Goal: Transaction & Acquisition: Purchase product/service

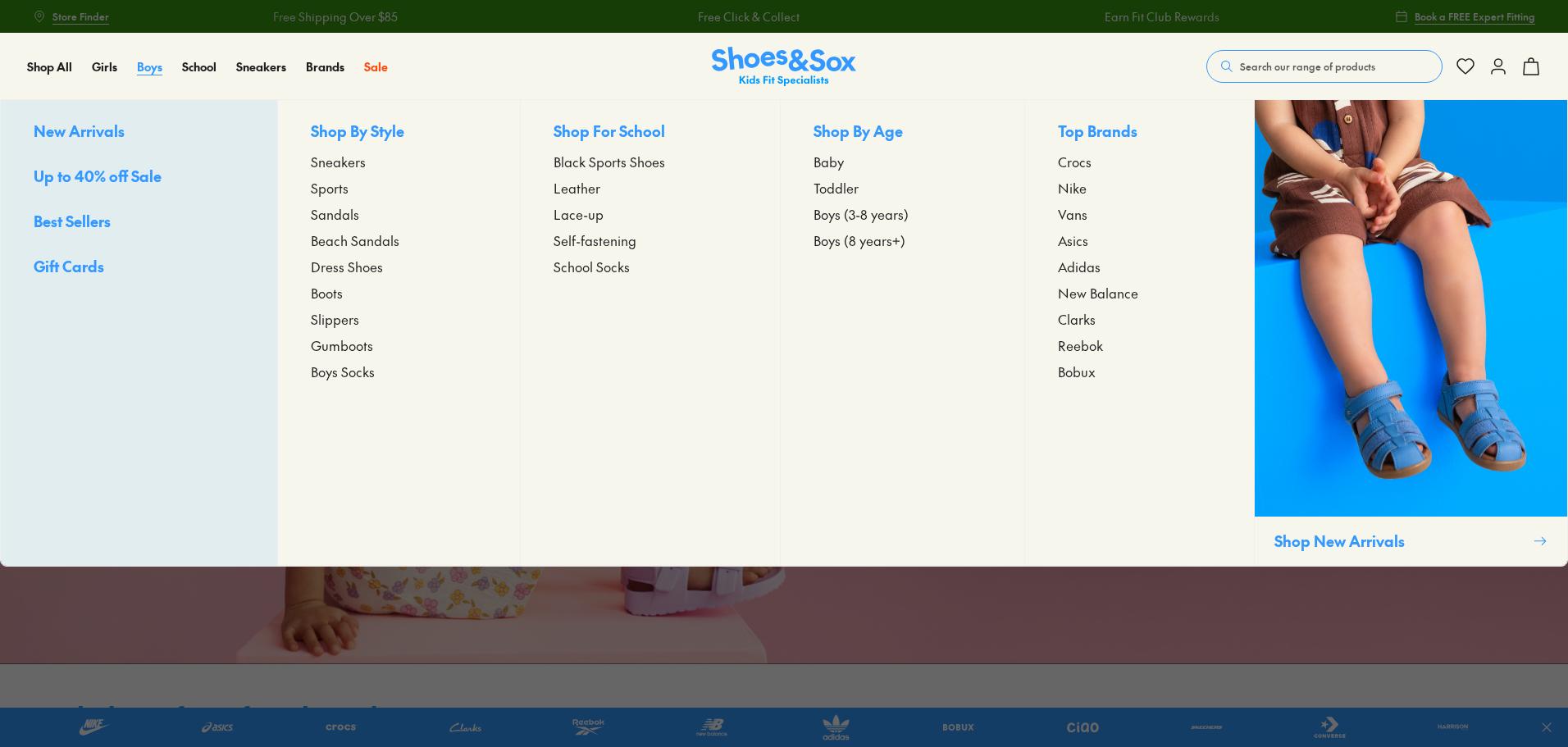
click at [154, 69] on span "Boys" at bounding box center [150, 66] width 25 height 17
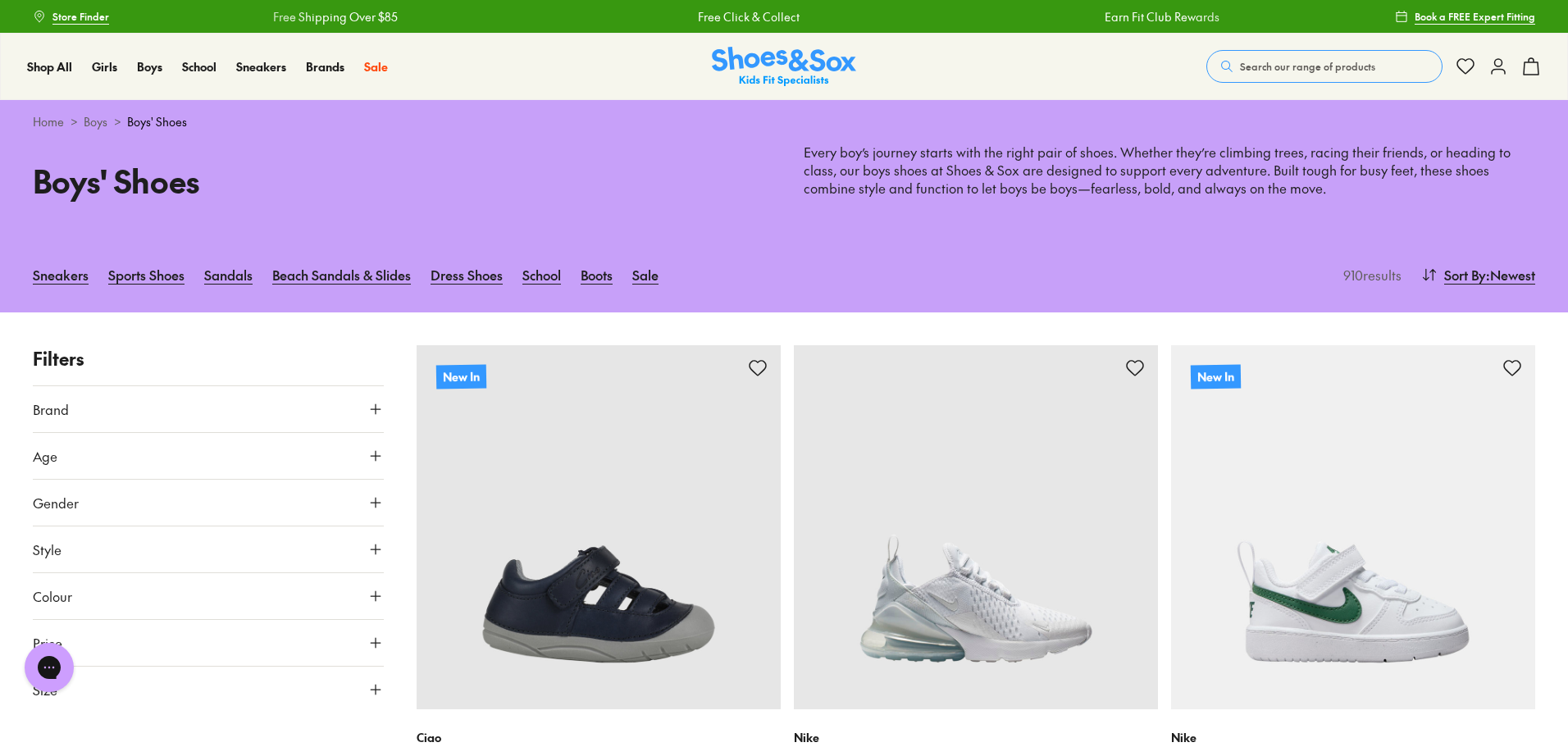
click at [54, 409] on span "Brand" at bounding box center [50, 409] width 36 height 20
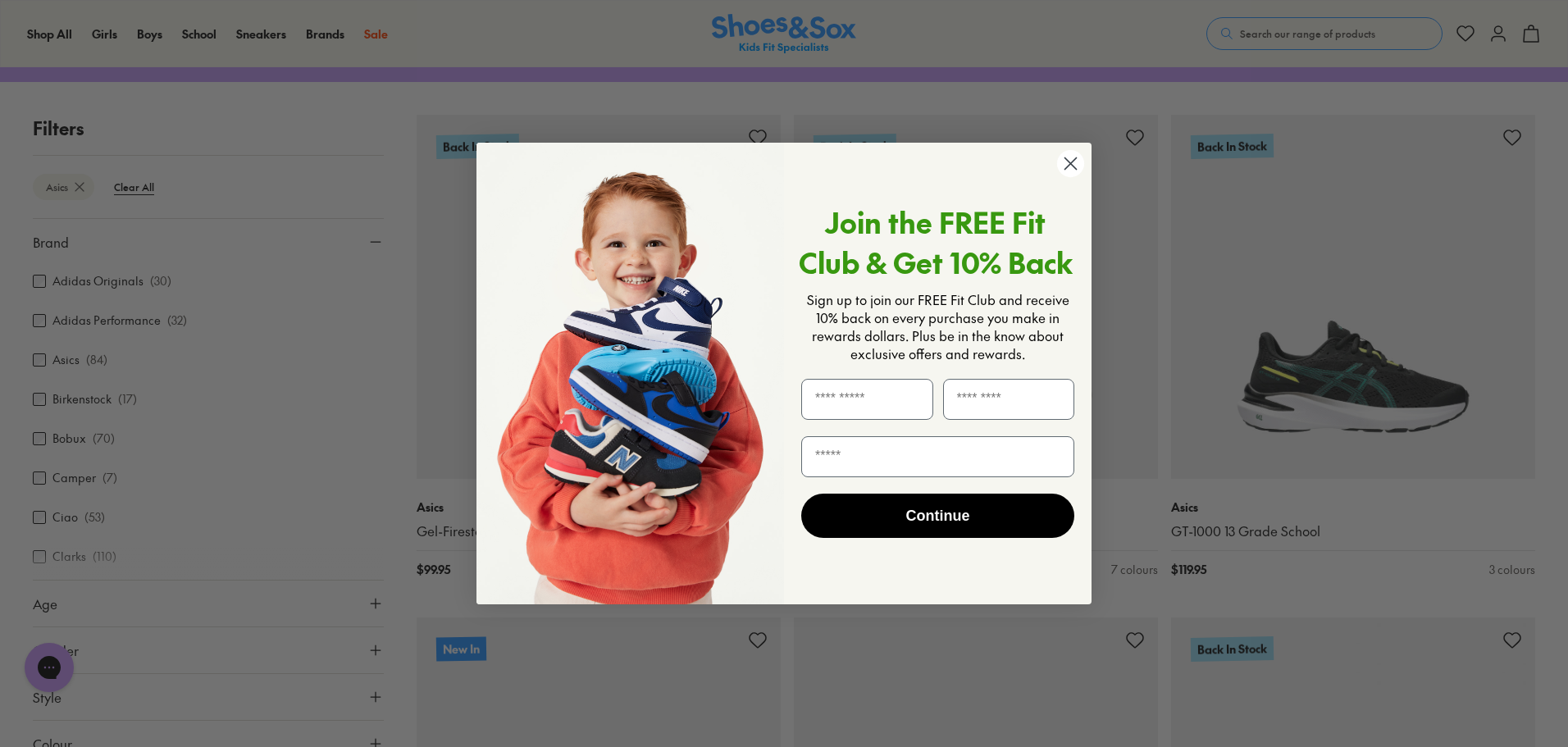
click at [1070, 159] on circle "Close dialog" at bounding box center [1070, 163] width 27 height 27
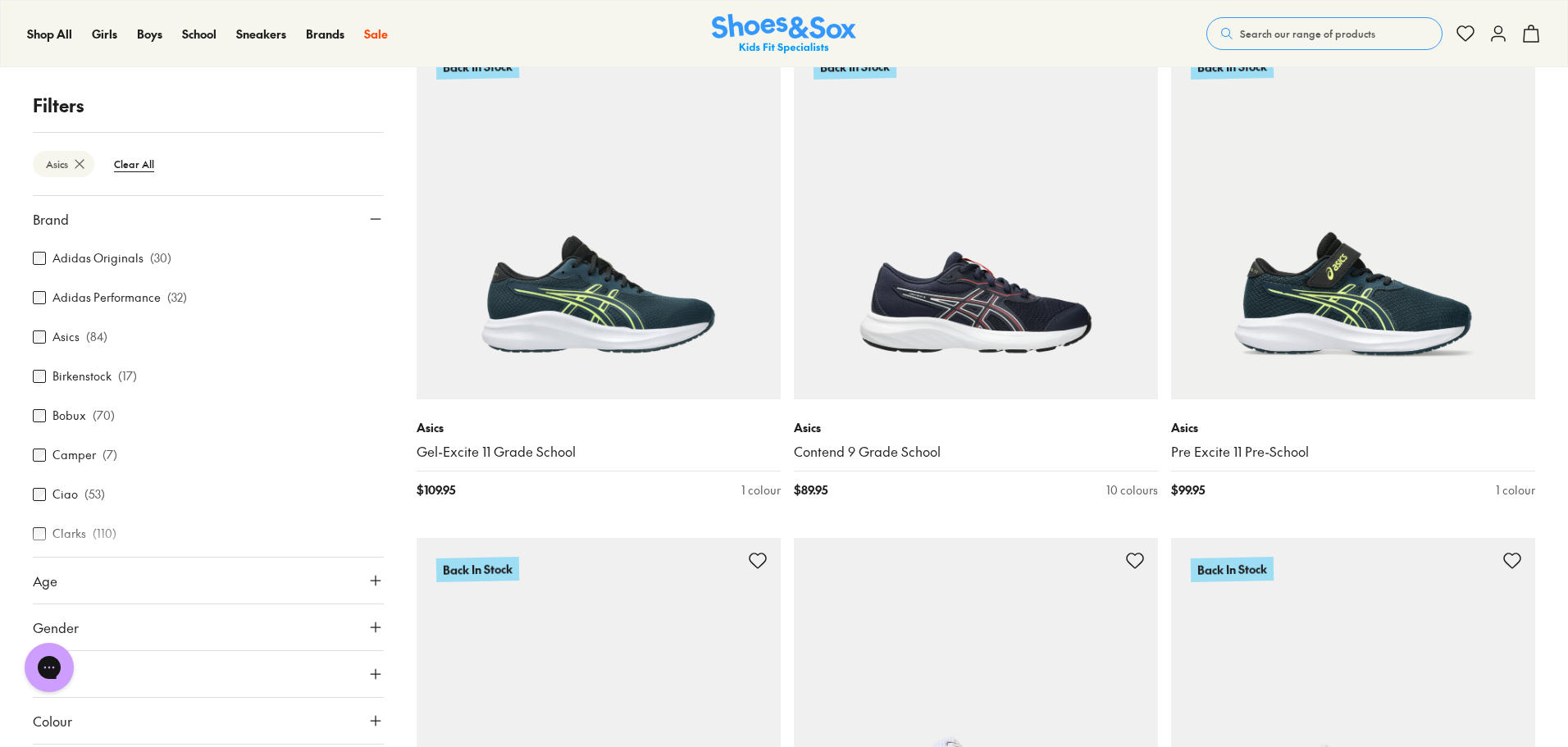
scroll to position [4352, 0]
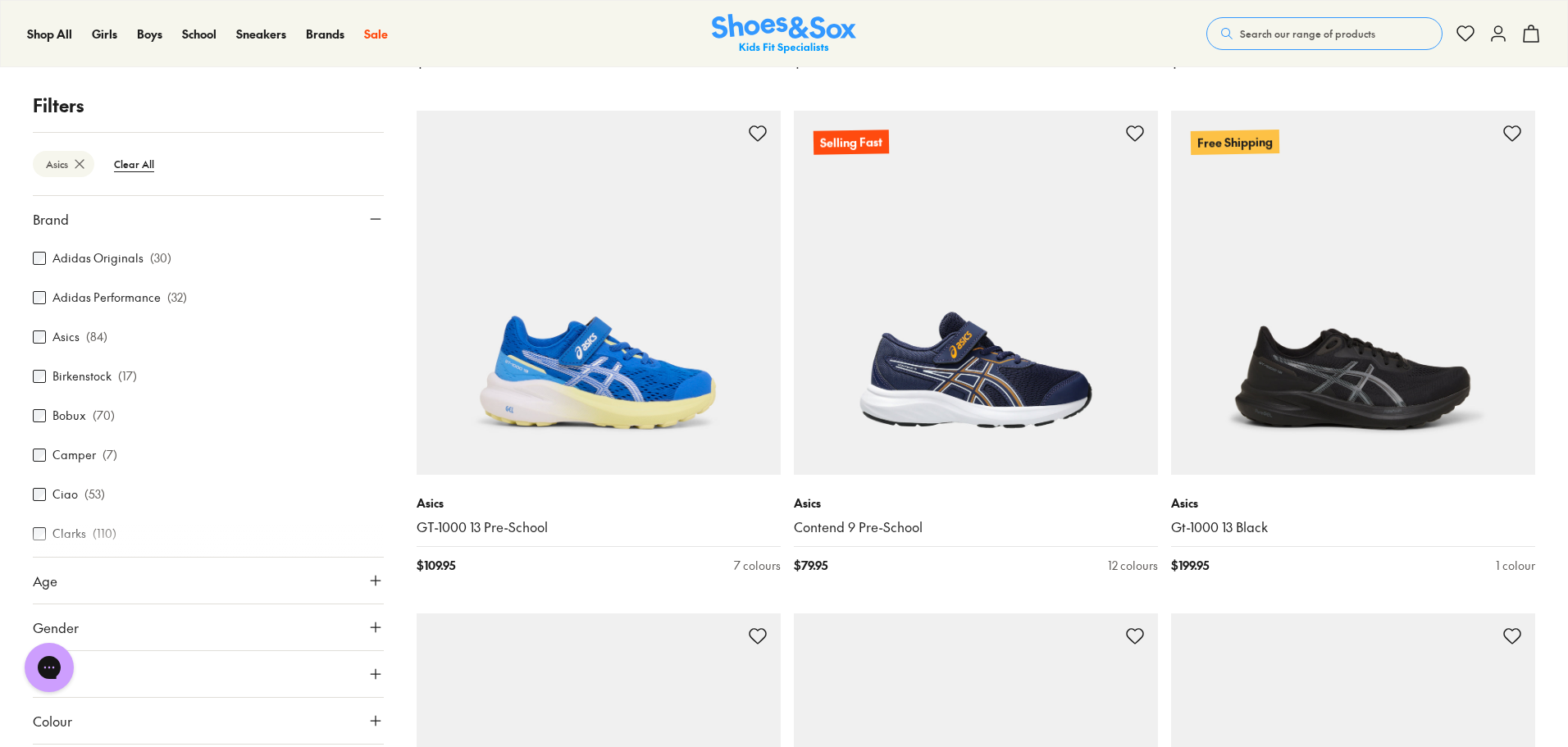
scroll to position [9792, 0]
